Goal: Task Accomplishment & Management: Use online tool/utility

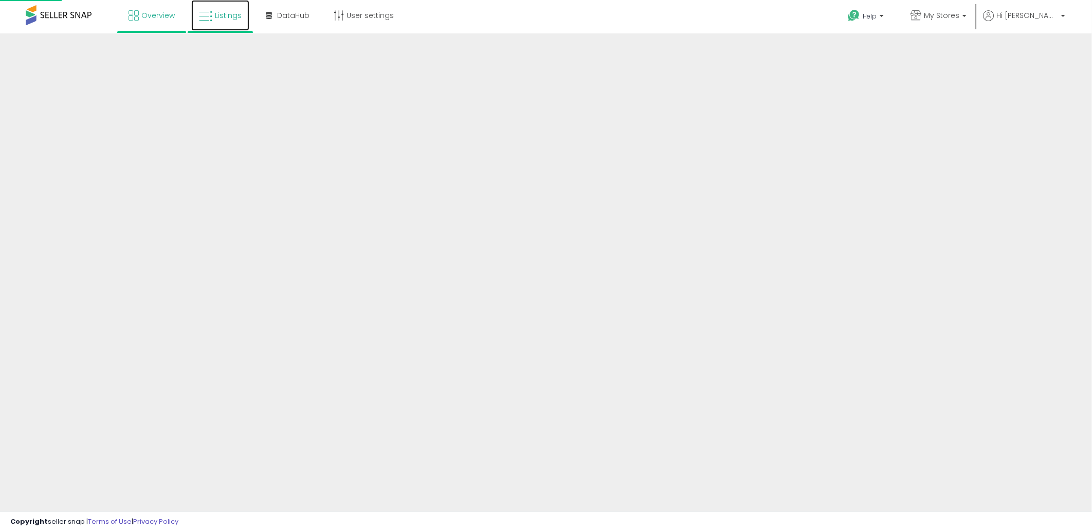
click at [235, 18] on span "Listings" at bounding box center [228, 15] width 27 height 10
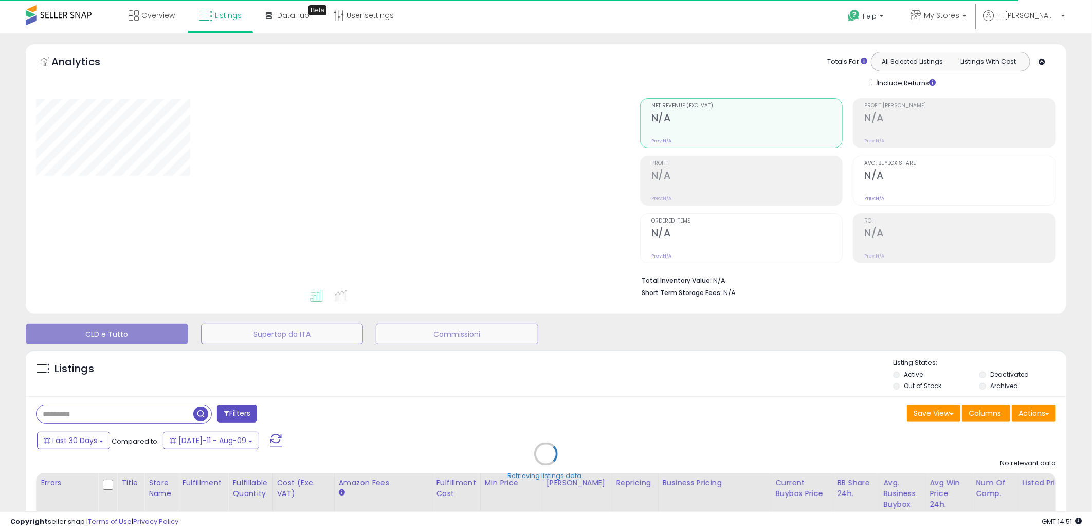
click at [1023, 418] on div "Retrieving listings data.." at bounding box center [546, 462] width 1056 height 235
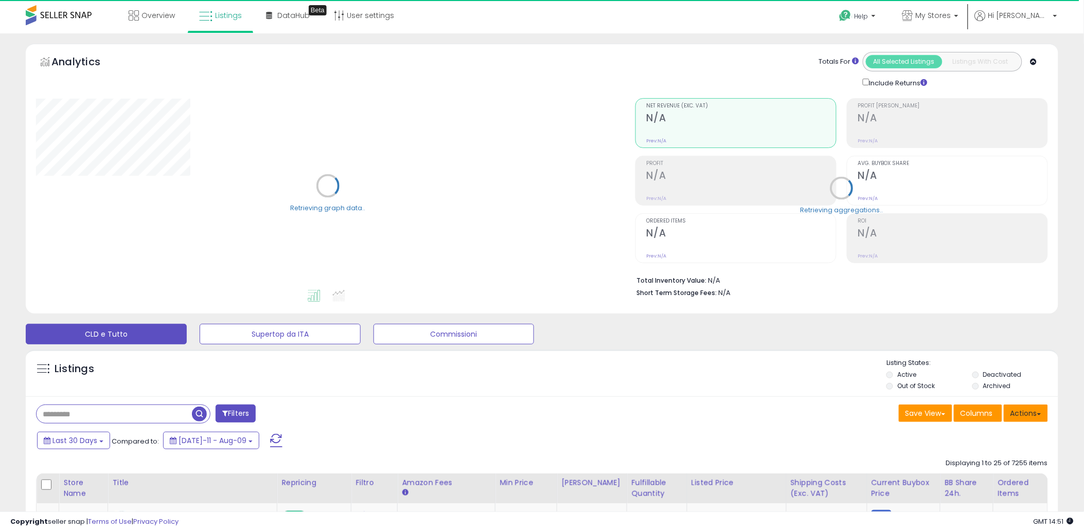
click at [1023, 418] on button "Actions" at bounding box center [1025, 413] width 44 height 17
click at [973, 440] on link "Import" at bounding box center [983, 435] width 113 height 16
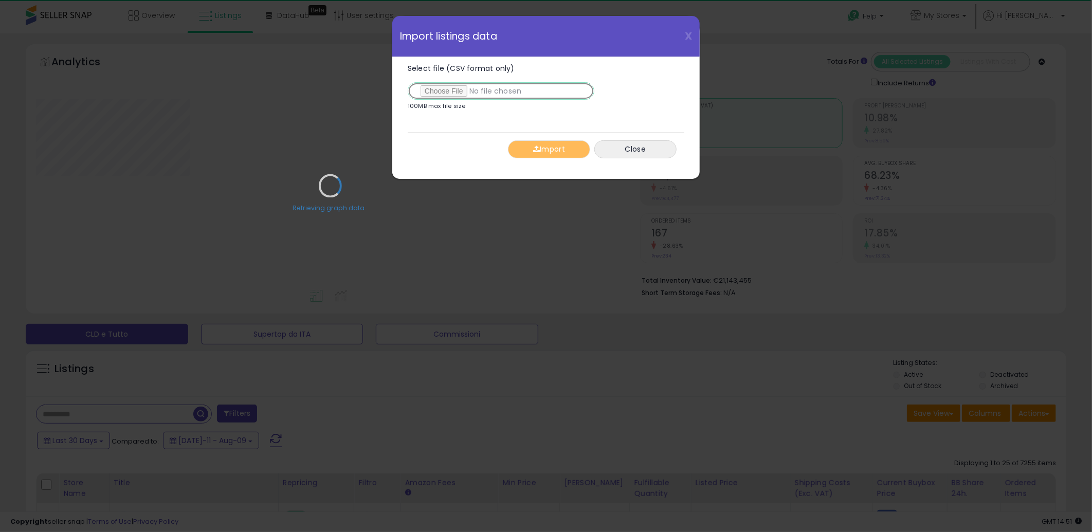
click at [443, 86] on input "Select file (CSV format only)" at bounding box center [501, 90] width 187 height 17
type input "**********"
click at [540, 153] on div "Retrieving graph data.." at bounding box center [330, 193] width 604 height 211
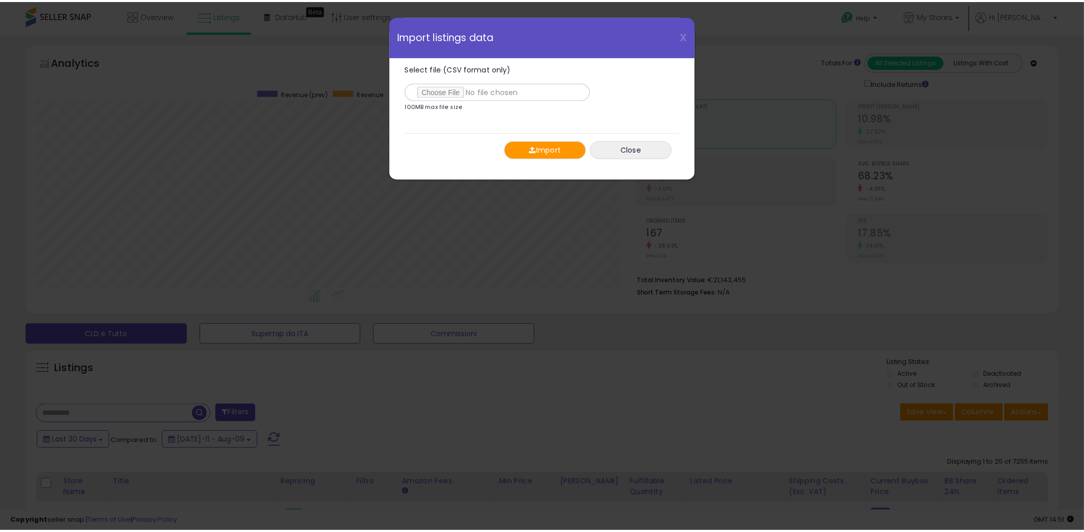
scroll to position [211, 604]
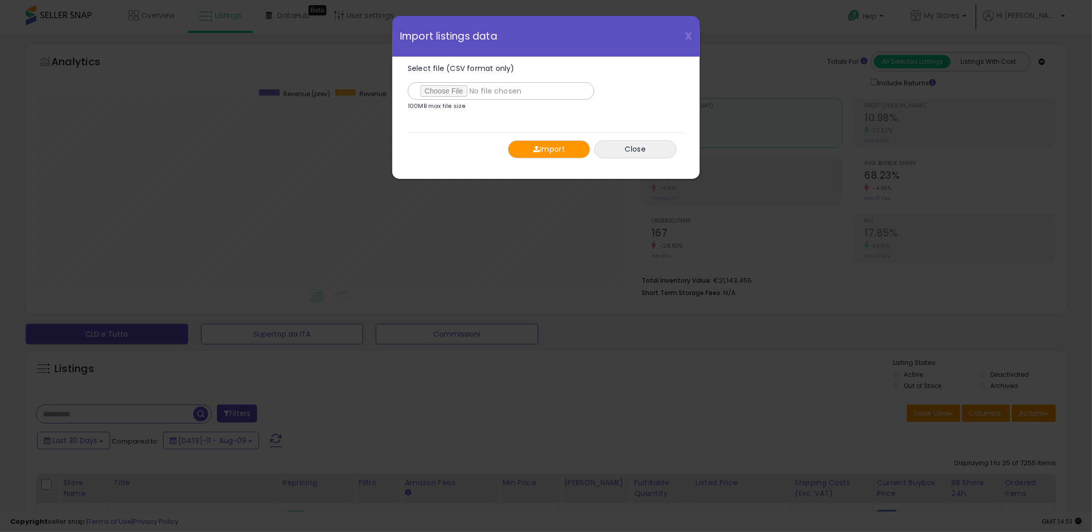
click at [536, 151] on span "button" at bounding box center [536, 149] width 7 height 7
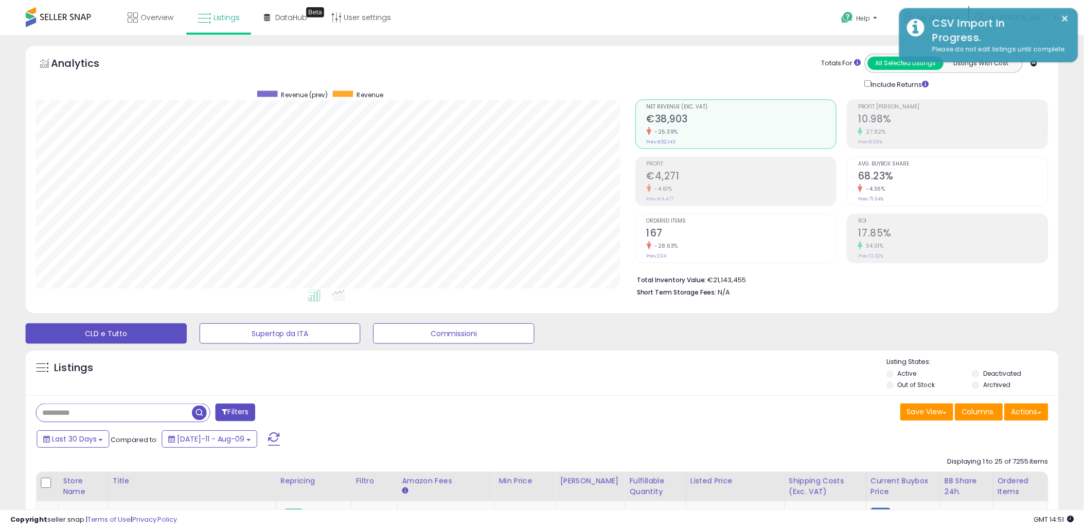
scroll to position [514108, 513719]
